Goal: Task Accomplishment & Management: Manage account settings

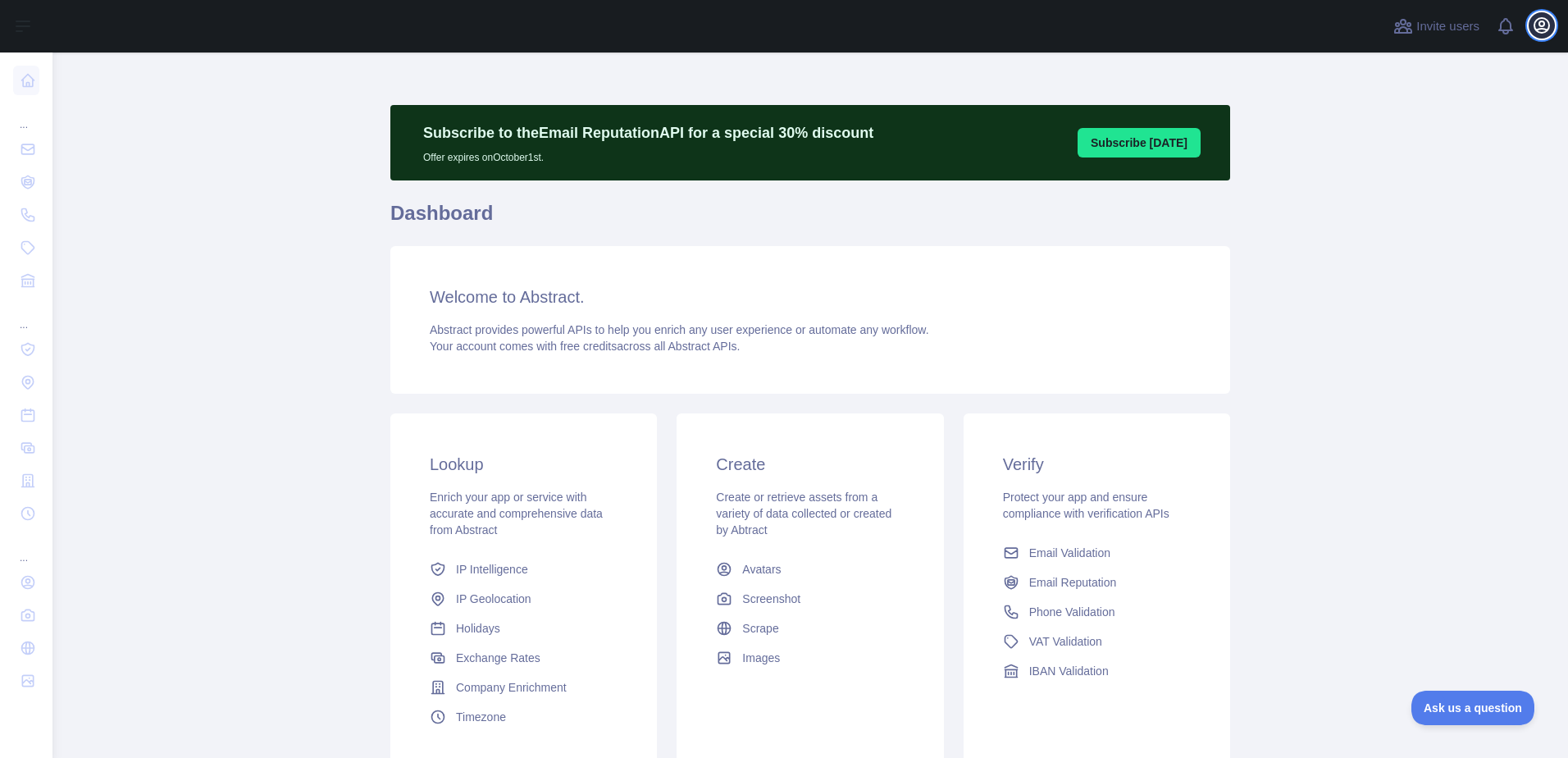
click at [1540, 33] on icon "button" at bounding box center [1542, 26] width 20 height 20
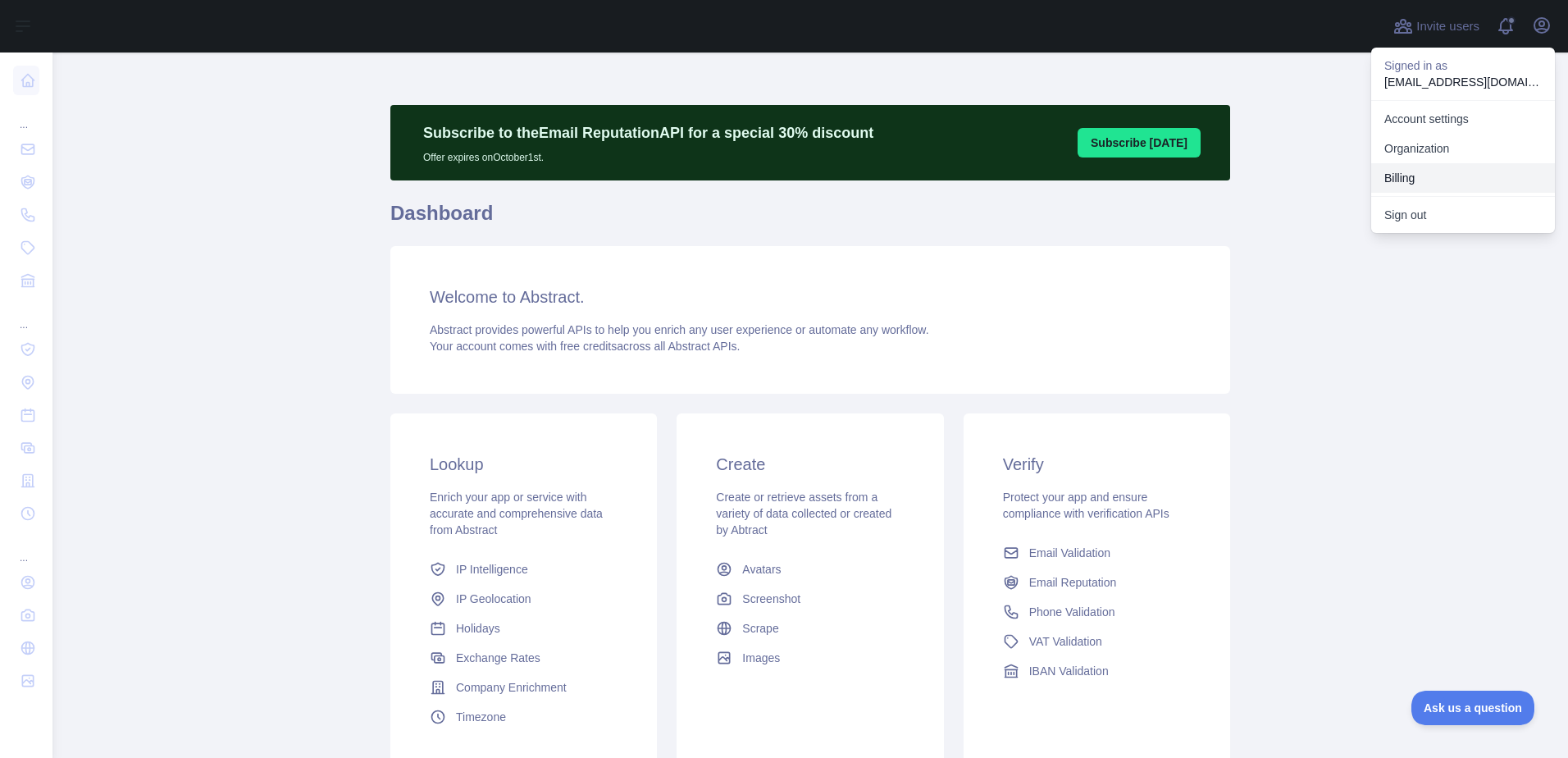
drag, startPoint x: 1395, startPoint y: 174, endPoint x: 1383, endPoint y: 174, distance: 12.0
click at [1395, 174] on button "Billing" at bounding box center [1464, 178] width 184 height 29
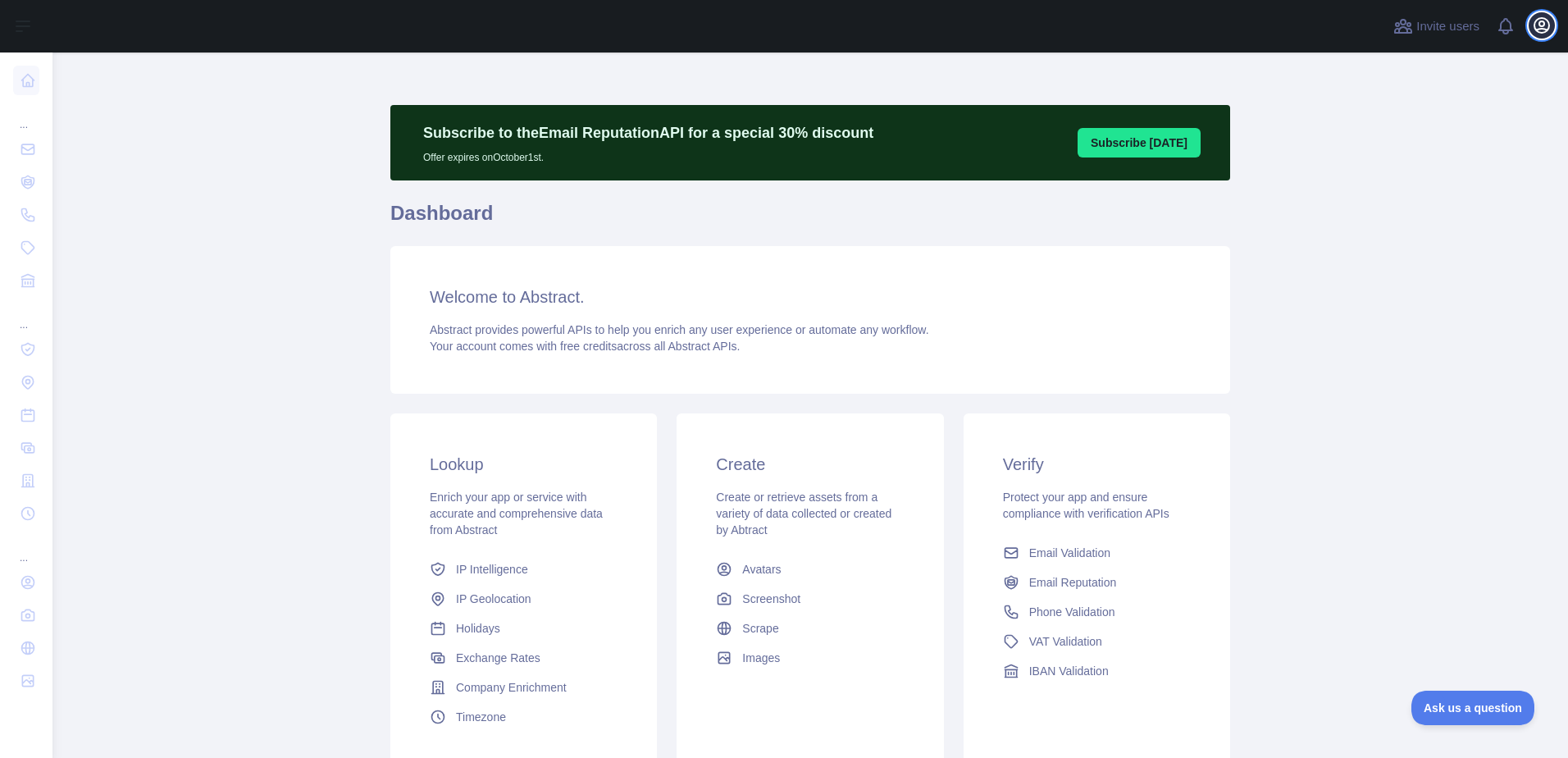
click at [1538, 23] on icon "button" at bounding box center [1542, 26] width 20 height 20
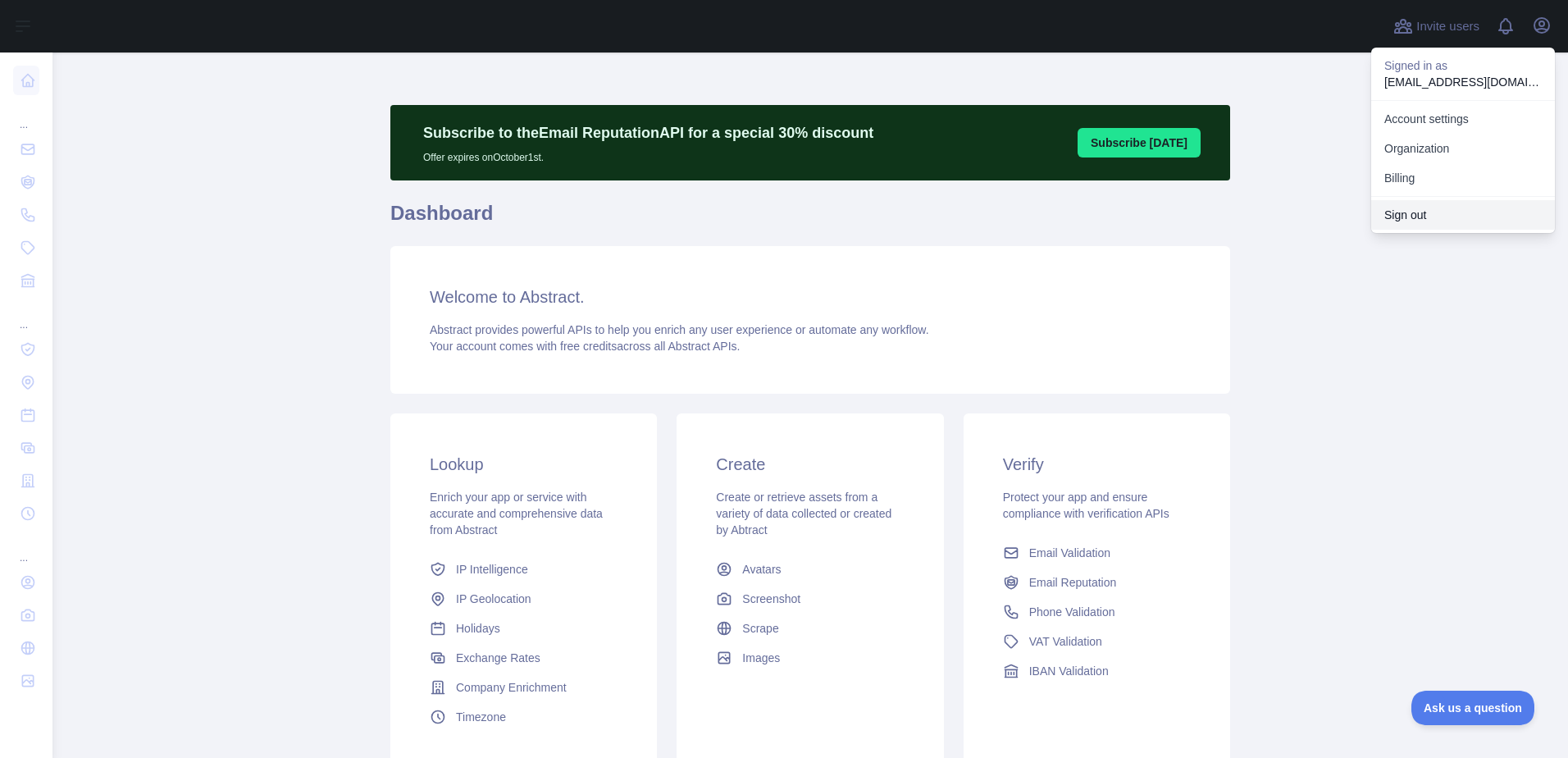
click at [1417, 221] on button "Sign out" at bounding box center [1464, 215] width 184 height 29
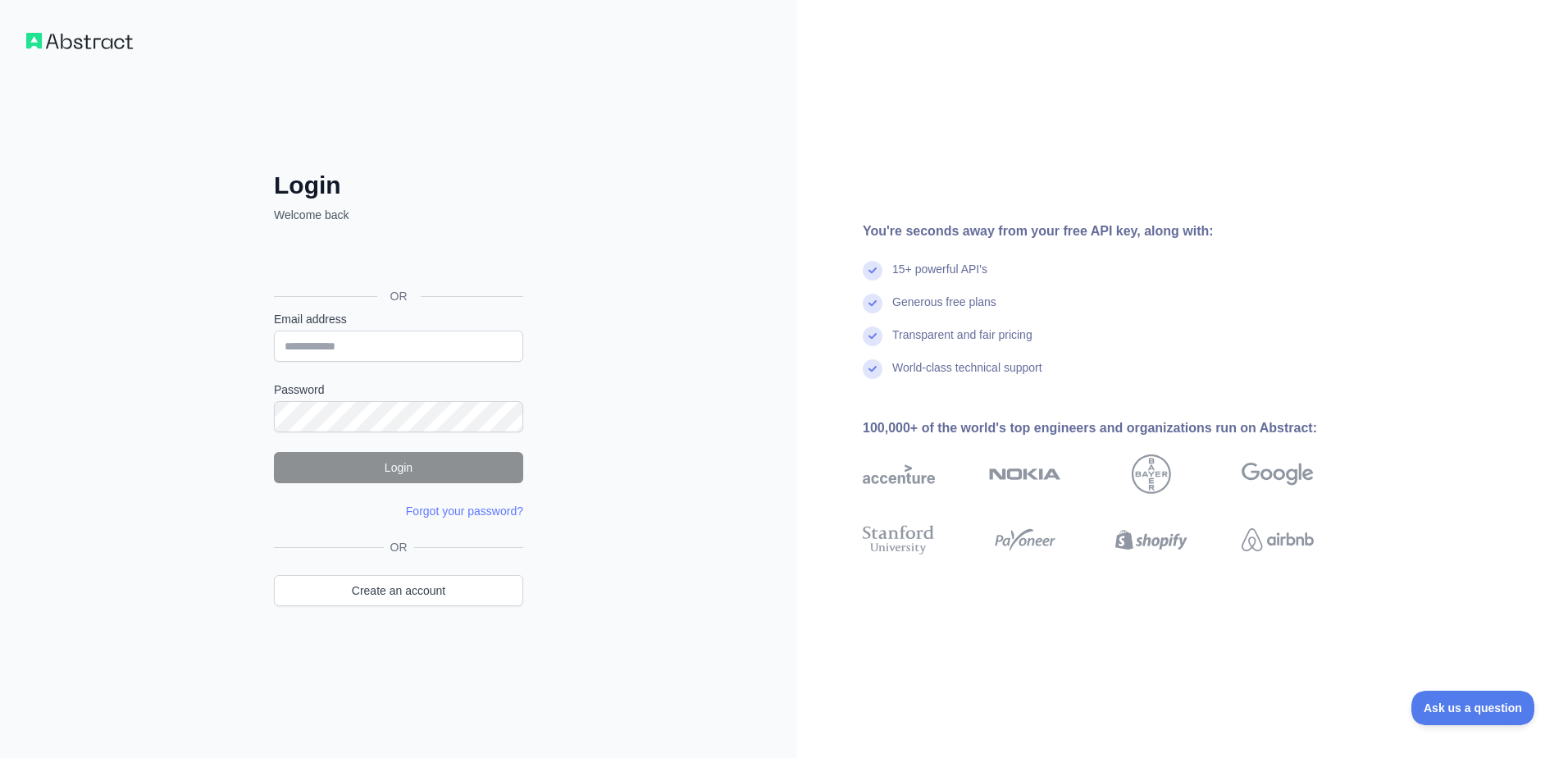
type input "**********"
click at [385, 468] on button "Login" at bounding box center [398, 467] width 250 height 31
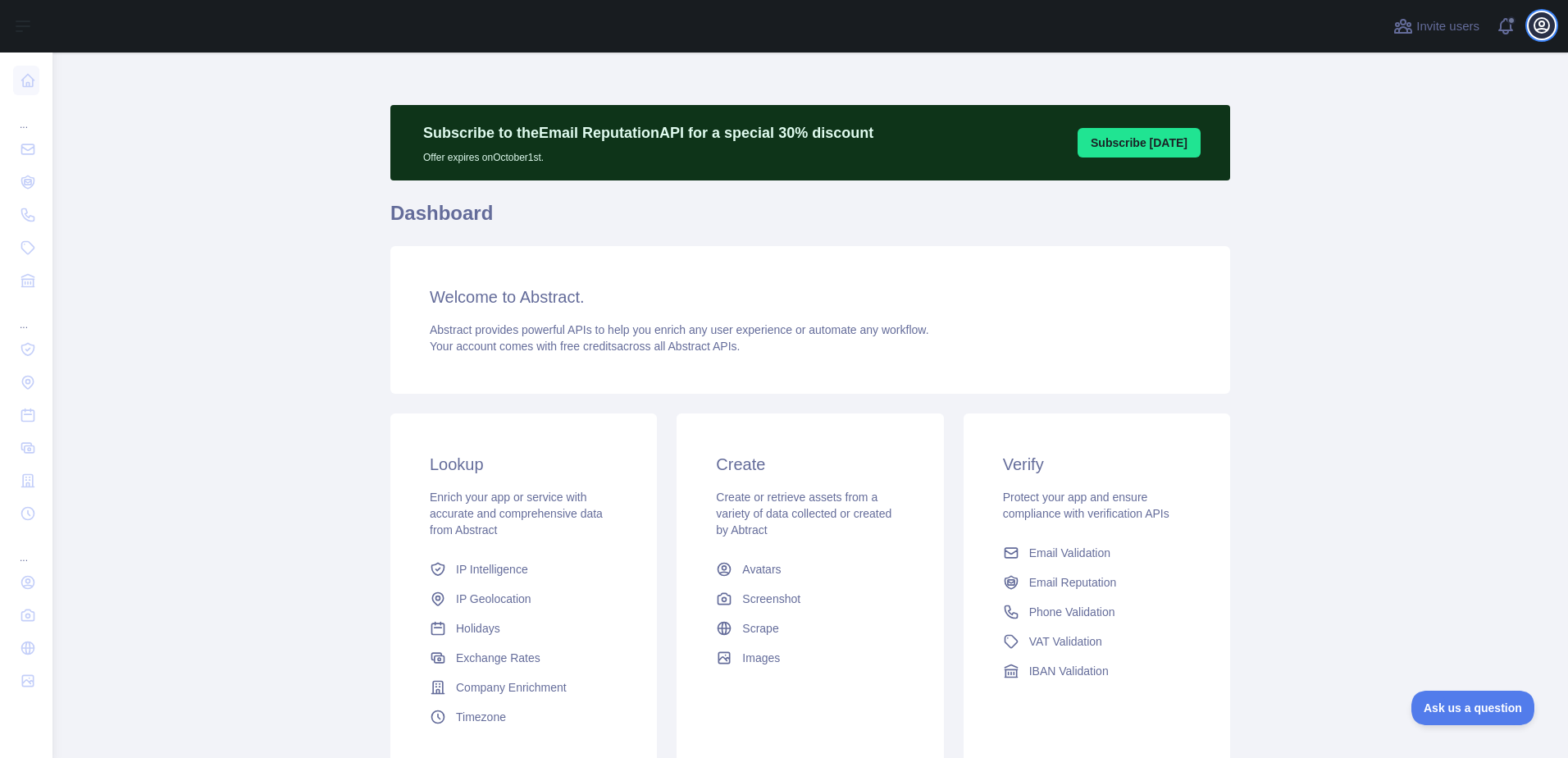
click at [1538, 32] on icon "button" at bounding box center [1542, 26] width 15 height 15
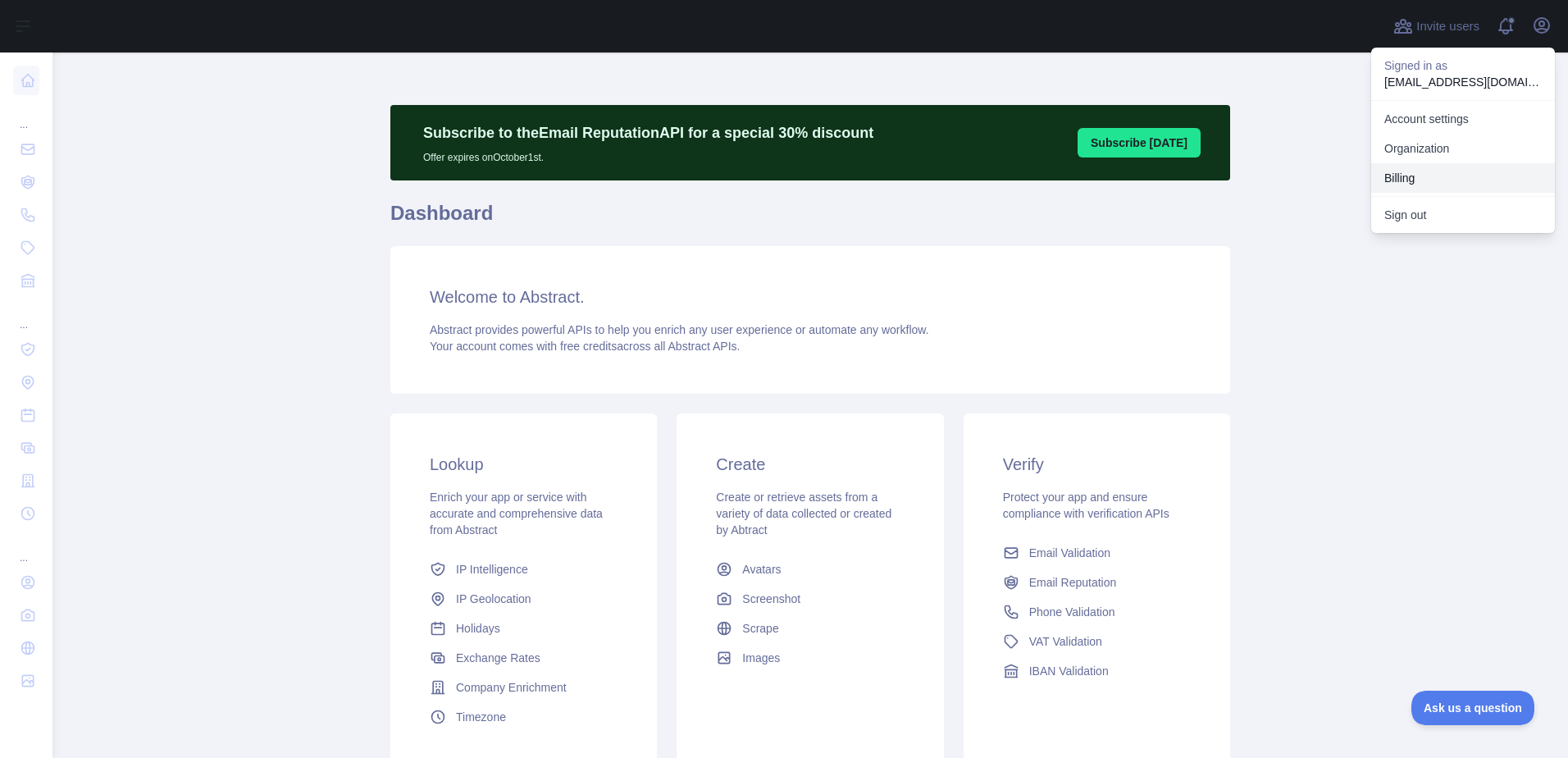
click at [1396, 174] on button "Billing" at bounding box center [1464, 178] width 184 height 29
